Goal: Information Seeking & Learning: Learn about a topic

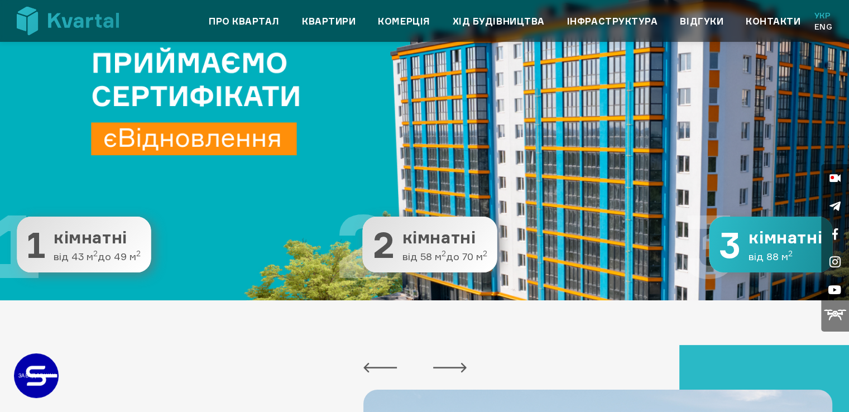
drag, startPoint x: 741, startPoint y: 246, endPoint x: 738, endPoint y: 240, distance: 6.5
click at [741, 246] on button "3 3 кімнатні від 88 м 2" at bounding box center [770, 245] width 123 height 56
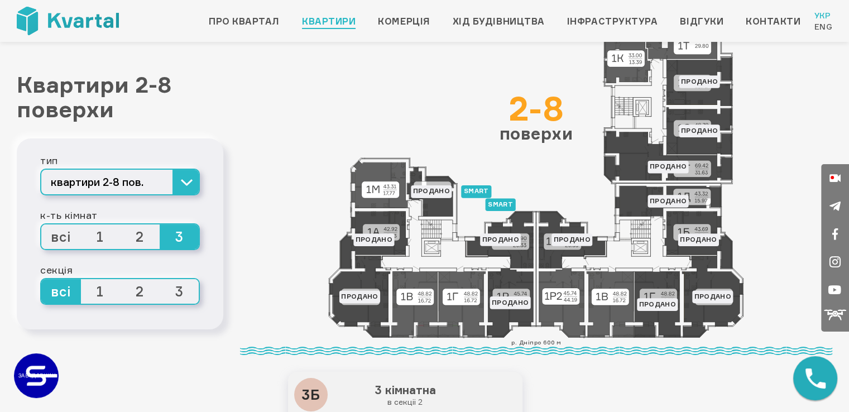
scroll to position [56, 0]
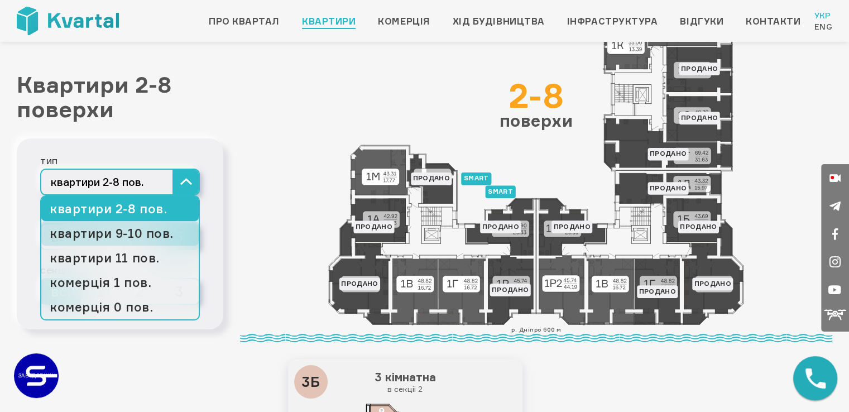
click at [157, 234] on link "квартири 9-10 пов." at bounding box center [119, 233] width 157 height 25
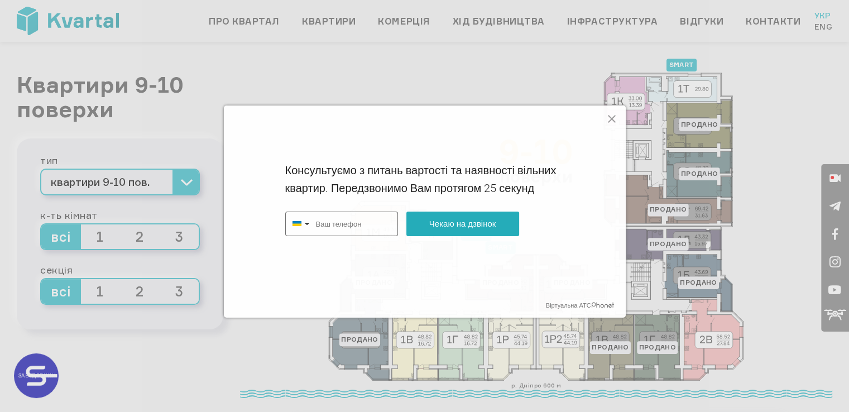
type input "+380"
click at [615, 117] on icon at bounding box center [611, 118] width 13 height 13
